Goal: Find specific page/section: Find specific page/section

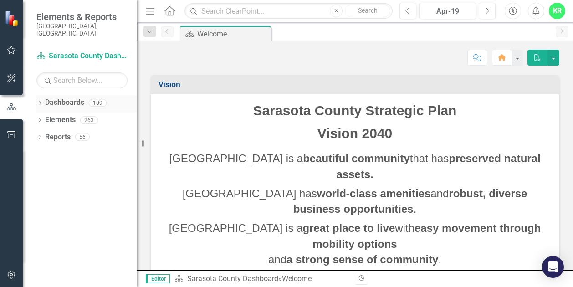
click at [39, 101] on icon "Dropdown" at bounding box center [39, 103] width 6 height 5
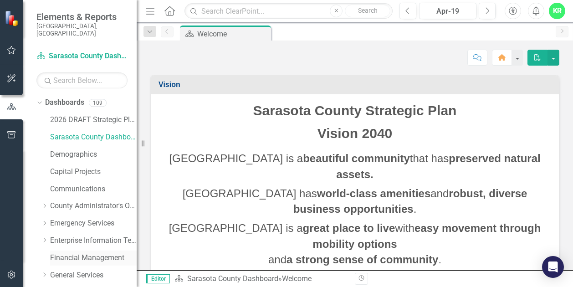
click at [59, 253] on link "Financial Management" at bounding box center [93, 258] width 87 height 10
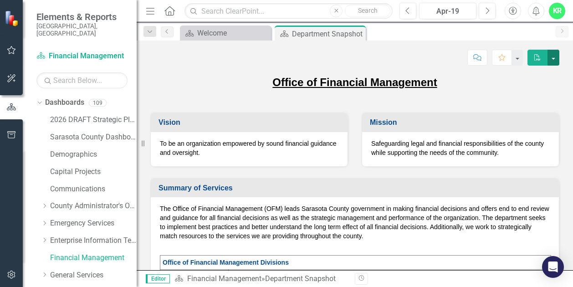
click at [559, 58] on button "button" at bounding box center [554, 58] width 12 height 16
click at [448, 10] on div "Apr-19" at bounding box center [447, 11] width 51 height 11
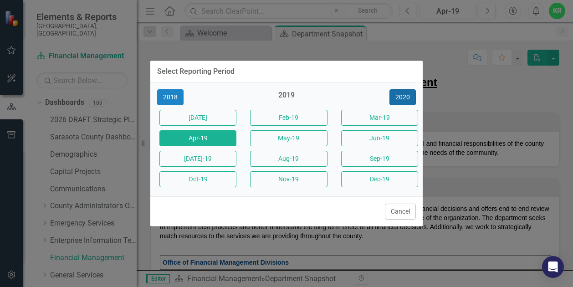
click at [406, 104] on button "2020" at bounding box center [403, 97] width 26 height 16
click at [405, 99] on button "2021" at bounding box center [403, 97] width 26 height 16
click at [405, 99] on button "2022" at bounding box center [403, 97] width 26 height 16
click at [405, 99] on button "2023" at bounding box center [403, 97] width 26 height 16
click at [405, 99] on button "2024" at bounding box center [403, 97] width 26 height 16
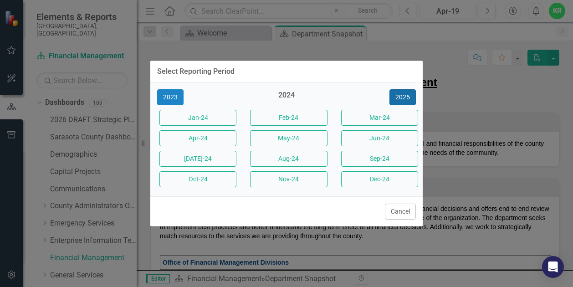
click at [405, 99] on button "2025" at bounding box center [403, 97] width 26 height 16
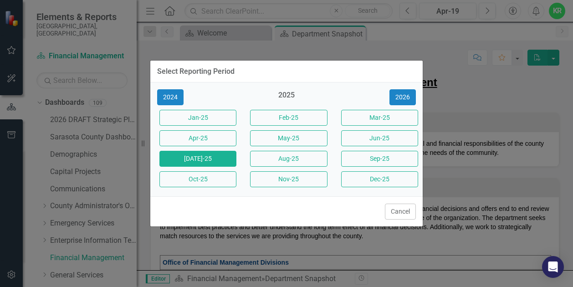
click at [220, 158] on button "[DATE]-25" at bounding box center [197, 159] width 77 height 16
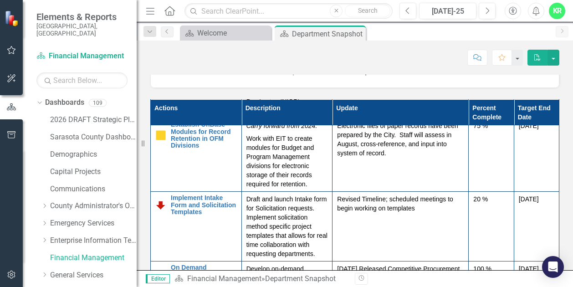
scroll to position [443, 0]
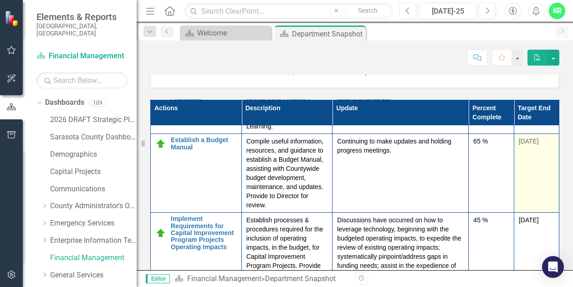
click at [537, 195] on td "[DATE]" at bounding box center [536, 173] width 45 height 79
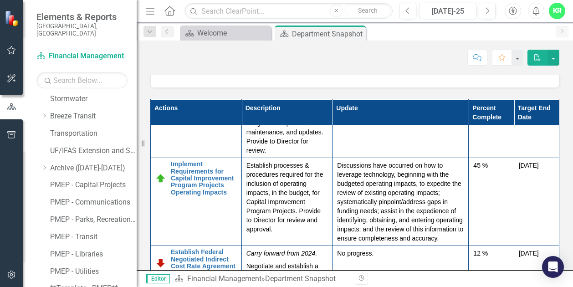
scroll to position [387, 0]
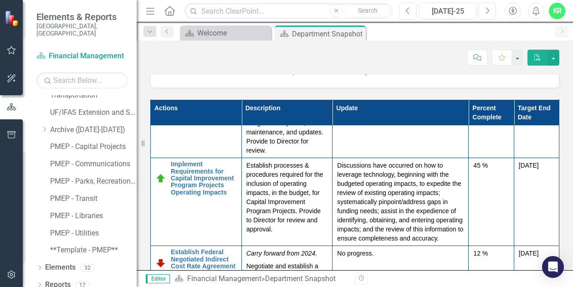
click at [134, 82] on div "Dashboard Financial Management Search Dropdown Dashboards 109 2026 DRAFT Strate…" at bounding box center [80, 168] width 114 height 238
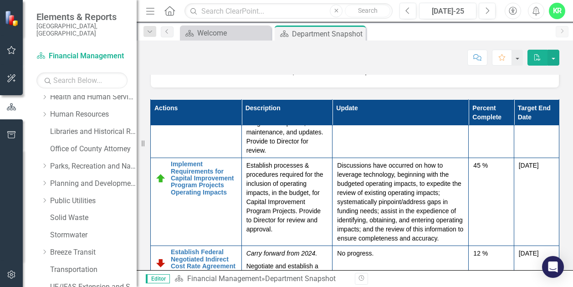
scroll to position [38, 0]
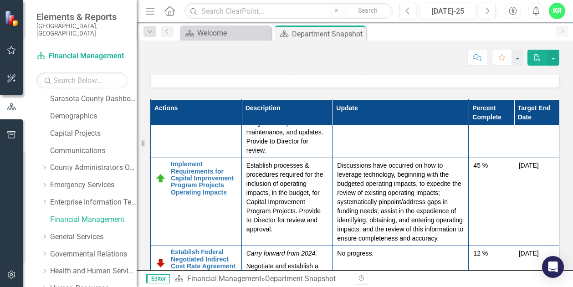
click at [104, 86] on div "Dashboard Financial Management Search Dropdown Dashboards 109 2026 DRAFT Strate…" at bounding box center [80, 168] width 114 height 238
click at [96, 94] on link "Sarasota County Dashboard" at bounding box center [93, 99] width 87 height 10
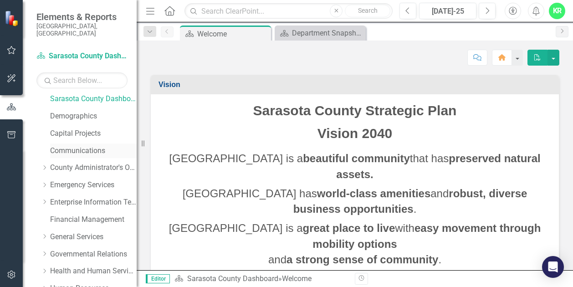
click at [88, 146] on link "Communications" at bounding box center [93, 151] width 87 height 10
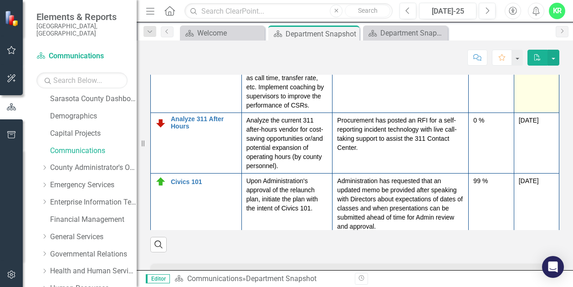
scroll to position [237, 0]
